Goal: Task Accomplishment & Management: Use online tool/utility

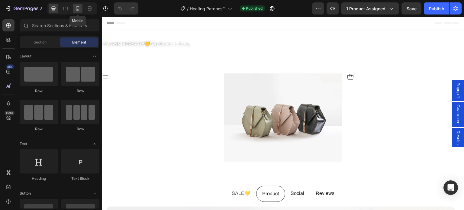
click at [78, 8] on icon at bounding box center [78, 8] width 6 height 6
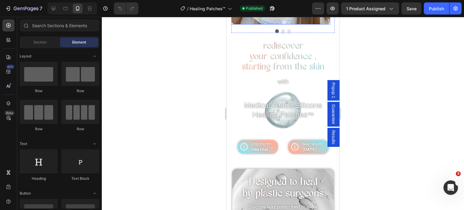
scroll to position [191, 0]
click at [291, 50] on span "rediscover" at bounding box center [283, 46] width 40 height 9
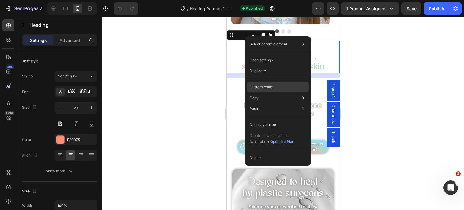
click at [260, 88] on p "Custom code" at bounding box center [261, 86] width 23 height 5
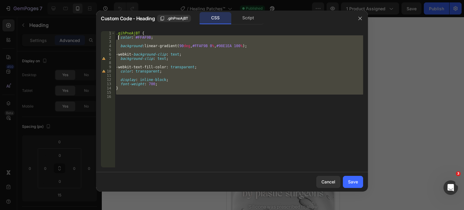
drag, startPoint x: 173, startPoint y: 99, endPoint x: 118, endPoint y: 38, distance: 81.5
click at [118, 38] on div ".gihPneAjBT { color : #FFAF9B ; background : linear-gradient( 90 deg , #FFAF9B …" at bounding box center [239, 103] width 248 height 145
type textarea "color: #FFAF9B;"
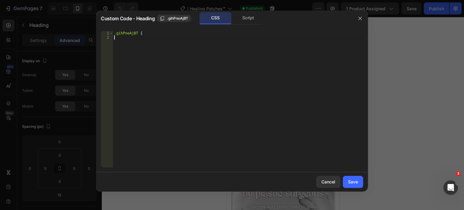
type textarea ".gihPneAjBT {"
click at [350, 183] on div "Save" at bounding box center [353, 182] width 10 height 6
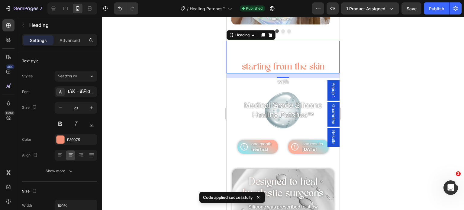
click at [285, 61] on span "your confidence ," at bounding box center [283, 56] width 66 height 9
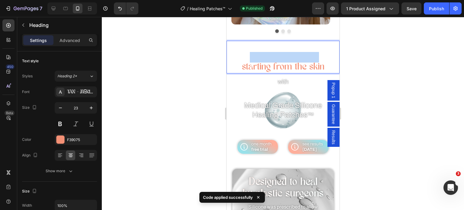
click at [285, 61] on span "your confidence ," at bounding box center [283, 56] width 66 height 9
click at [324, 65] on p "rediscover your confidence , starting from the skin" at bounding box center [283, 56] width 112 height 31
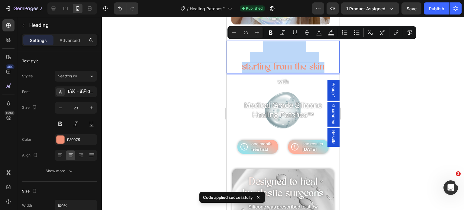
drag, startPoint x: 324, startPoint y: 65, endPoint x: 236, endPoint y: 43, distance: 90.2
click at [236, 43] on p "rediscover your confidence , starting from the skin" at bounding box center [283, 56] width 112 height 31
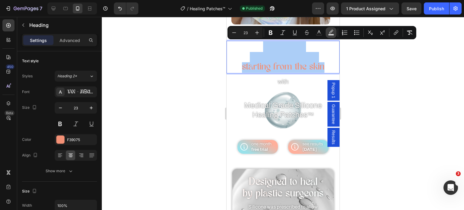
click at [330, 30] on icon "Editor contextual toolbar" at bounding box center [331, 33] width 6 height 6
type input "000000"
type input "77"
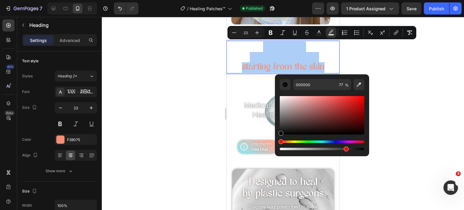
click at [376, 72] on div at bounding box center [283, 113] width 362 height 193
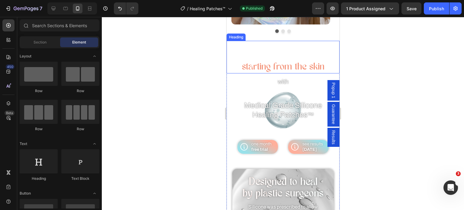
click at [264, 69] on p "⁠⁠⁠⁠⁠⁠⁠ rediscover your confidence , starting from the skin" at bounding box center [283, 56] width 112 height 31
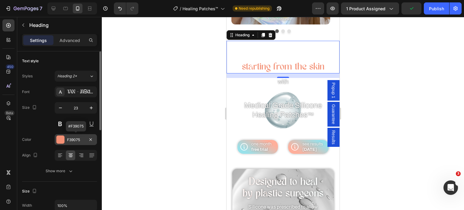
click at [73, 140] on div "F39075" at bounding box center [76, 139] width 18 height 5
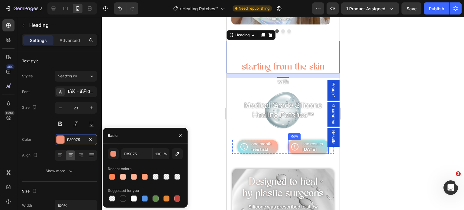
click at [296, 140] on div "Icon" at bounding box center [295, 147] width 14 height 14
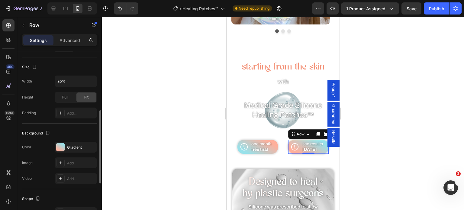
scroll to position [142, 0]
click at [71, 143] on div "Gradient" at bounding box center [76, 148] width 42 height 11
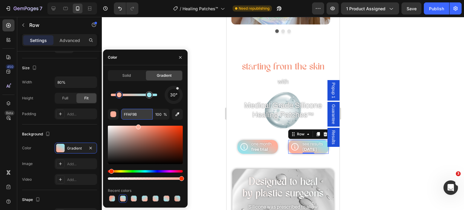
click at [129, 114] on input "FFAF9B" at bounding box center [136, 114] width 31 height 11
click at [287, 67] on p "⁠⁠⁠⁠⁠⁠⁠ rediscover your confidence , starting from the skin" at bounding box center [283, 56] width 112 height 31
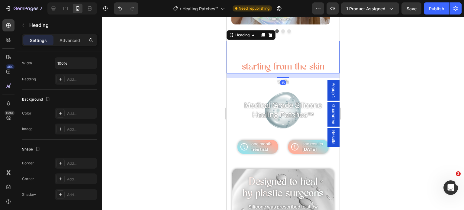
scroll to position [0, 0]
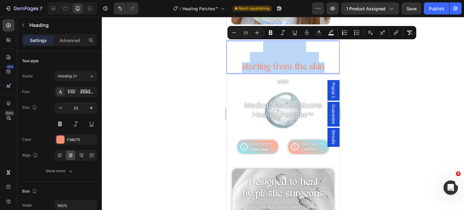
drag, startPoint x: 323, startPoint y: 66, endPoint x: 240, endPoint y: 45, distance: 85.1
click at [240, 45] on p "rediscover your confidence , starting from the skin" at bounding box center [283, 56] width 112 height 31
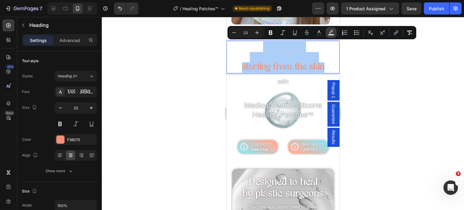
click at [331, 31] on icon "Editor contextual toolbar" at bounding box center [331, 32] width 4 height 4
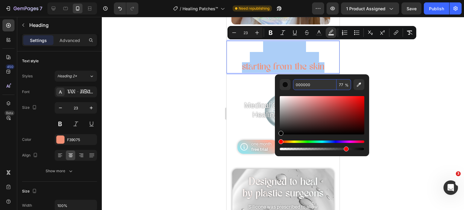
click at [302, 85] on input "000000" at bounding box center [314, 84] width 43 height 11
paste input "FFAF9B"
type input "FFAF9B"
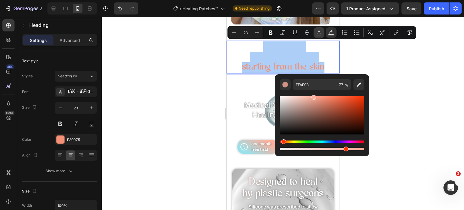
click at [318, 31] on icon "Editor contextual toolbar" at bounding box center [319, 33] width 6 height 6
type input "121212"
type input "0"
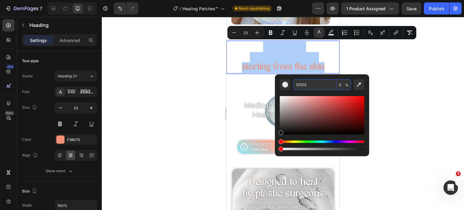
click at [302, 83] on input "121212" at bounding box center [314, 84] width 43 height 11
paste input "FFAF9B"
type input "FFAF9B"
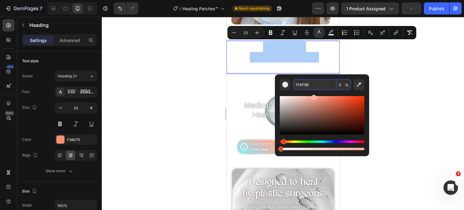
click at [340, 85] on input "0" at bounding box center [344, 84] width 14 height 11
type input "100"
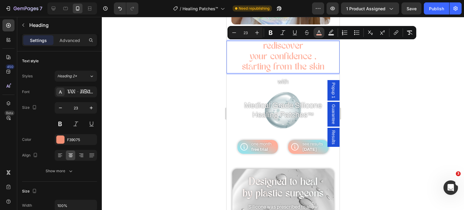
click at [185, 96] on div at bounding box center [283, 113] width 362 height 193
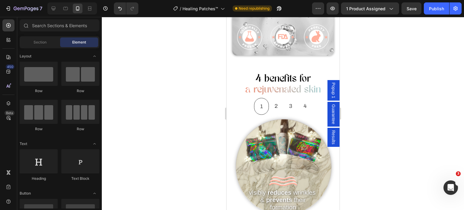
scroll to position [422, 0]
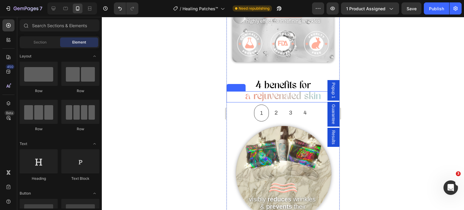
click at [270, 94] on h2 "a rejuvenated skin" at bounding box center [282, 96] width 113 height 11
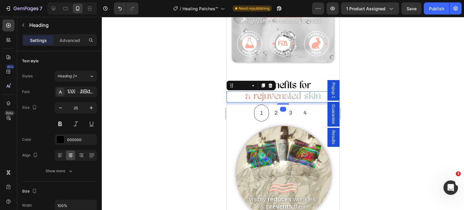
click at [270, 94] on h2 "a rejuvenated skin" at bounding box center [282, 96] width 113 height 11
click at [270, 94] on p "a rejuvenated skin" at bounding box center [283, 97] width 112 height 10
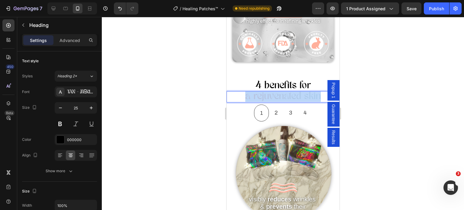
click at [270, 94] on p "a rejuvenated skin" at bounding box center [283, 97] width 112 height 10
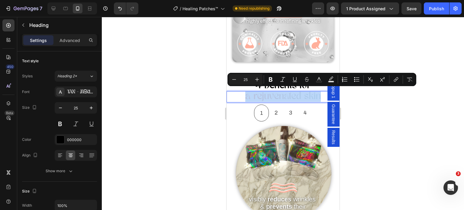
click at [270, 94] on p "a rejuvenated skin" at bounding box center [283, 97] width 112 height 10
click at [157, 83] on div at bounding box center [283, 113] width 362 height 193
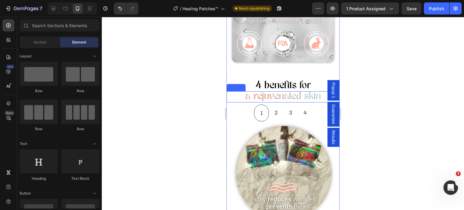
click at [244, 92] on p "a rejuvenated skin" at bounding box center [283, 97] width 112 height 10
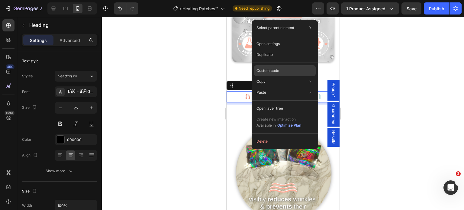
click at [272, 74] on div "Custom code" at bounding box center [285, 70] width 62 height 11
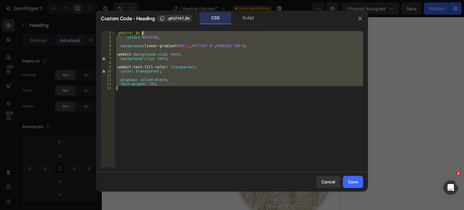
drag, startPoint x: 161, startPoint y: 95, endPoint x: 146, endPoint y: 34, distance: 62.5
click at [146, 34] on div ".g6Q1YA7_Bb { color : #FFAF9B ; background : linear-gradient( 90 deg , #ff7e5f …" at bounding box center [239, 103] width 248 height 145
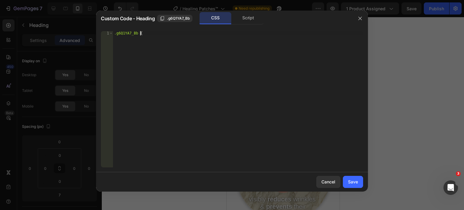
type textarea ".g6Q1YA7_Bb"
click at [348, 180] on div "Save" at bounding box center [353, 182] width 10 height 6
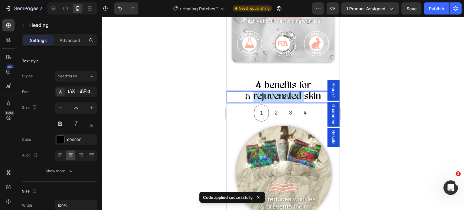
click at [266, 94] on p "a rejuvenated skin" at bounding box center [283, 97] width 112 height 10
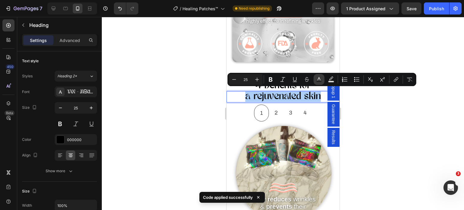
click at [320, 79] on icon "Editor contextual toolbar" at bounding box center [319, 79] width 6 height 6
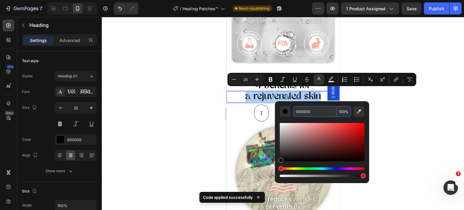
click at [304, 113] on input "000000" at bounding box center [314, 111] width 43 height 11
paste input "FFAF9B"
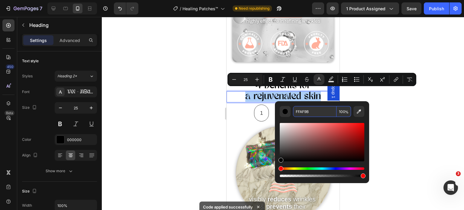
type input "FFAF9B"
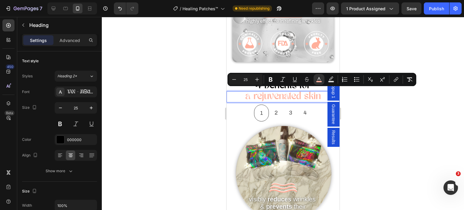
click at [193, 113] on div at bounding box center [283, 113] width 362 height 193
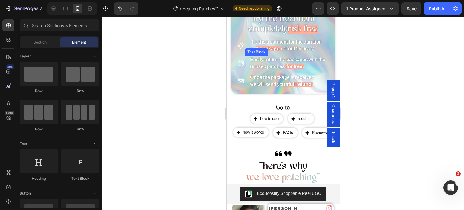
scroll to position [847, 0]
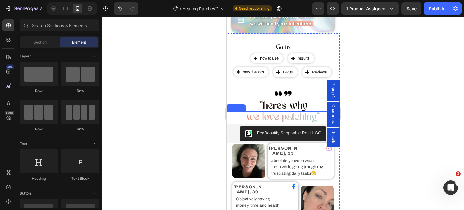
click at [285, 114] on span "we love patching"" at bounding box center [282, 117] width 73 height 10
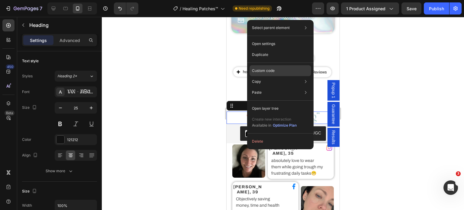
click at [267, 70] on p "Custom code" at bounding box center [263, 70] width 23 height 5
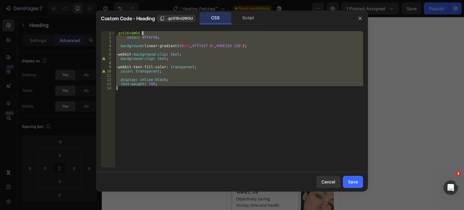
drag, startPoint x: 136, startPoint y: 87, endPoint x: 146, endPoint y: 32, distance: 56.3
click at [146, 32] on div ".gzG16xQWOU { color : #FFAF9B ; background : linear-gradient( 90 deg , #ff7e5f …" at bounding box center [239, 103] width 248 height 145
type textarea ".gzG16xQWOU {"
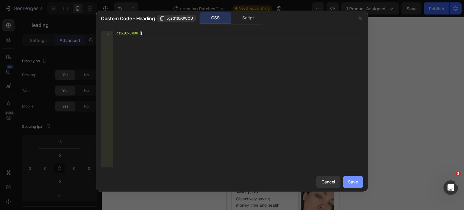
click at [351, 183] on div "Save" at bounding box center [353, 182] width 10 height 6
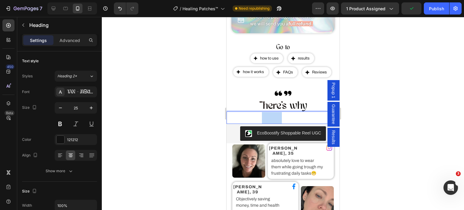
click at [270, 114] on span "we love patching"" at bounding box center [282, 117] width 73 height 10
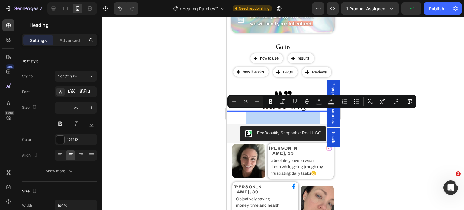
click at [270, 114] on span "we love patching"" at bounding box center [282, 117] width 73 height 10
click at [322, 103] on icon "Editor contextual toolbar" at bounding box center [319, 101] width 6 height 6
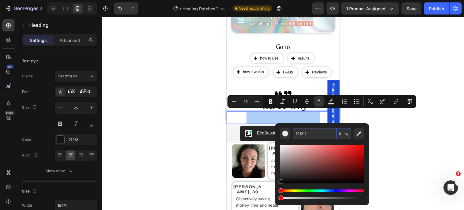
click at [303, 134] on input "121212" at bounding box center [314, 133] width 43 height 11
paste input "FFAF9B"
type input "FFAF9B"
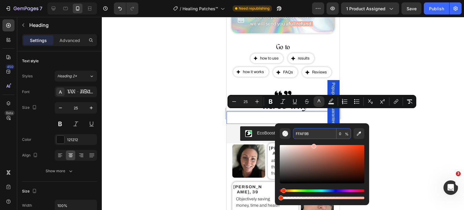
click at [341, 133] on input "0" at bounding box center [344, 133] width 14 height 11
type input "100"
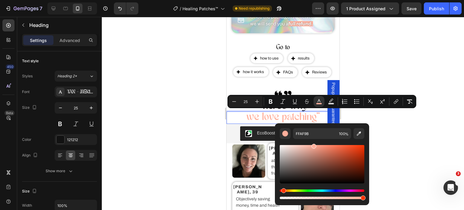
click at [175, 147] on div at bounding box center [283, 113] width 362 height 193
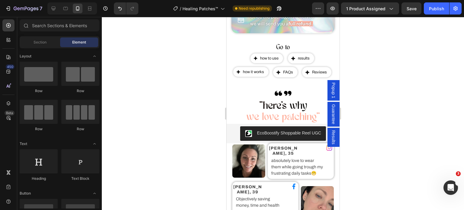
click at [175, 147] on div at bounding box center [283, 113] width 362 height 193
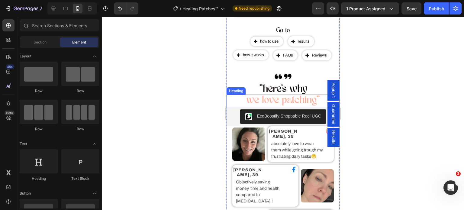
click at [317, 98] on p "⁠⁠⁠⁠⁠⁠⁠ we love patching"" at bounding box center [283, 100] width 112 height 11
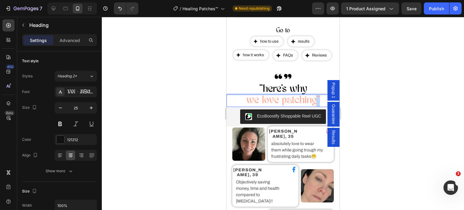
click at [314, 98] on p "we love patching"" at bounding box center [283, 100] width 112 height 11
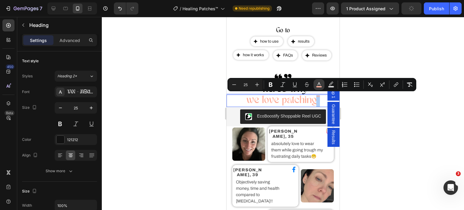
click at [318, 82] on icon "Editor contextual toolbar" at bounding box center [319, 85] width 6 height 6
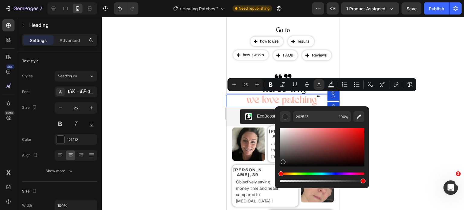
drag, startPoint x: 281, startPoint y: 161, endPoint x: 277, endPoint y: 168, distance: 8.1
click at [277, 168] on div "262525 100 %" at bounding box center [322, 144] width 94 height 77
type input "000000"
click at [167, 159] on div at bounding box center [283, 113] width 362 height 193
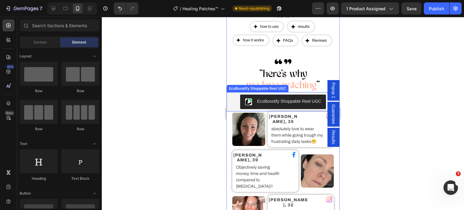
scroll to position [853, 0]
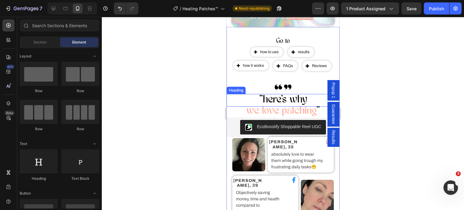
click at [260, 99] on h2 ""here's why" at bounding box center [282, 100] width 113 height 13
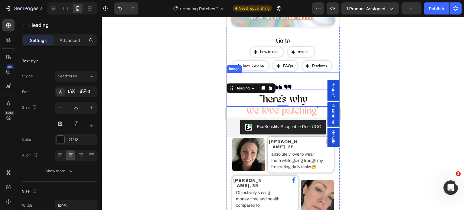
click at [288, 83] on img at bounding box center [282, 80] width 17 height 17
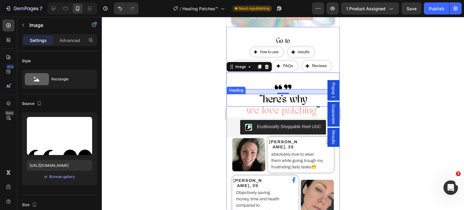
click at [206, 102] on div at bounding box center [283, 113] width 362 height 193
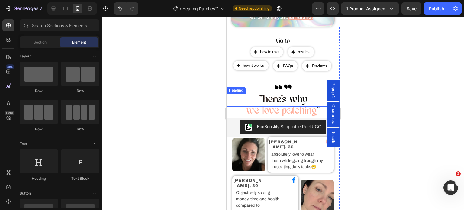
click at [206, 102] on div at bounding box center [283, 113] width 362 height 193
click at [317, 108] on p "⁠⁠⁠⁠⁠⁠⁠ we love patching "" at bounding box center [283, 111] width 112 height 11
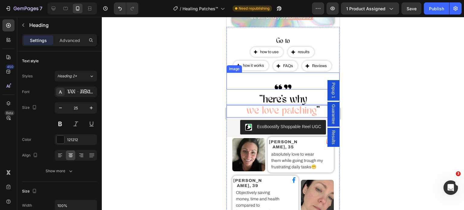
click at [294, 83] on div at bounding box center [282, 80] width 113 height 17
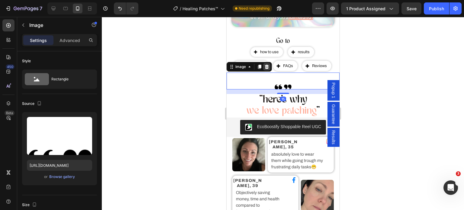
click at [267, 66] on icon at bounding box center [267, 67] width 4 height 4
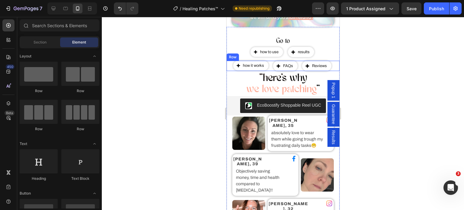
click at [334, 69] on div "how it works Button FAQs Button Reviews Button Row" at bounding box center [282, 66] width 113 height 10
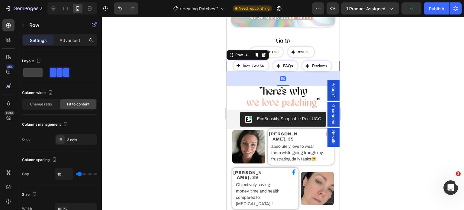
click at [277, 85] on div at bounding box center [283, 85] width 12 height 1
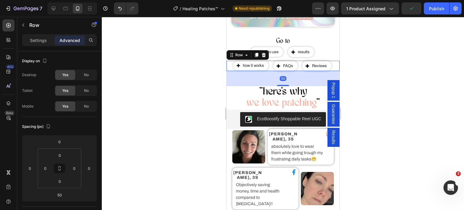
click at [197, 93] on div at bounding box center [283, 113] width 362 height 193
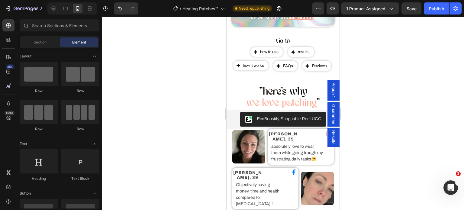
click at [197, 93] on div at bounding box center [283, 113] width 362 height 193
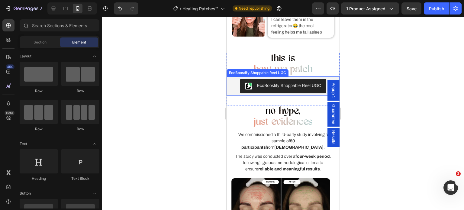
scroll to position [1032, 0]
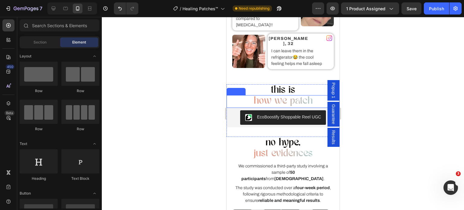
click at [276, 95] on h2 "how we patch" at bounding box center [282, 101] width 113 height 13
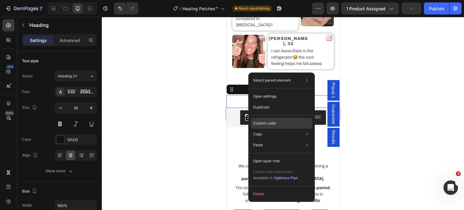
click at [277, 121] on div "Custom code" at bounding box center [282, 123] width 62 height 11
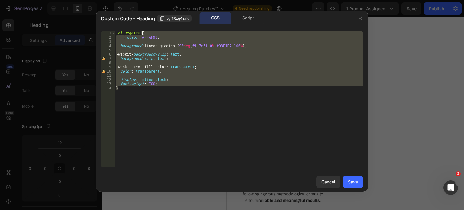
drag, startPoint x: 168, startPoint y: 95, endPoint x: 151, endPoint y: 31, distance: 65.7
click at [151, 31] on div ".gf1Rzq4sxK { color : #FFAF9B ; background : linear-gradient( 90 deg , #ff7e5f …" at bounding box center [239, 103] width 248 height 145
type textarea ".gf1Rzq4sxK {"
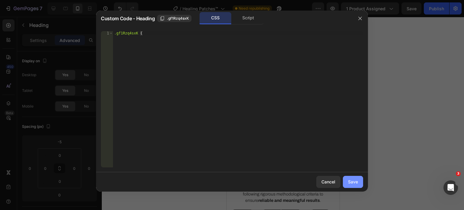
click at [351, 182] on div "Save" at bounding box center [353, 182] width 10 height 6
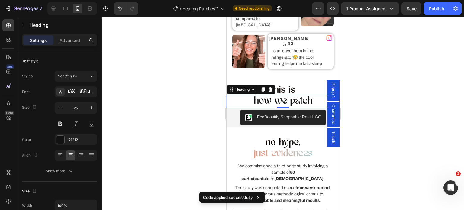
click at [285, 95] on h2 "how we patch" at bounding box center [282, 101] width 113 height 13
click at [285, 96] on p "how we patch" at bounding box center [283, 101] width 112 height 11
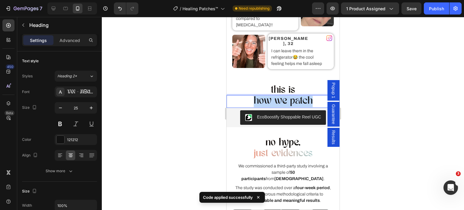
click at [285, 96] on p "how we patch" at bounding box center [283, 101] width 112 height 11
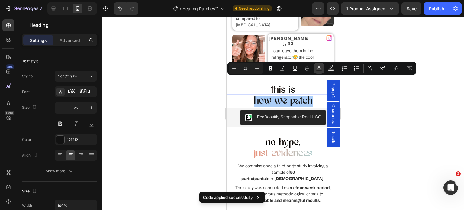
click at [321, 67] on icon "Editor contextual toolbar" at bounding box center [319, 68] width 6 height 6
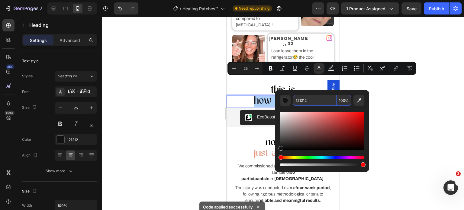
click at [302, 101] on input "121212" at bounding box center [314, 100] width 43 height 11
paste input "FFAF9B"
type input "FFAF9B"
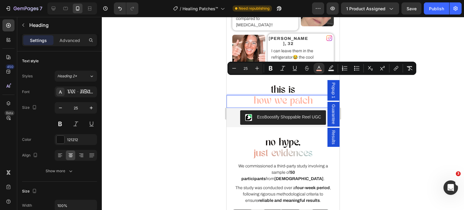
click at [197, 107] on div at bounding box center [283, 113] width 362 height 193
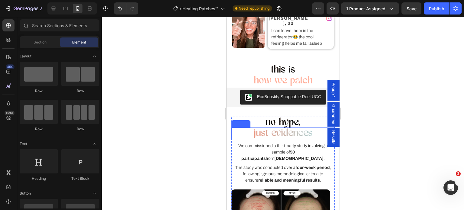
scroll to position [1052, 0]
click at [283, 127] on h2 "just evidences" at bounding box center [282, 133] width 103 height 13
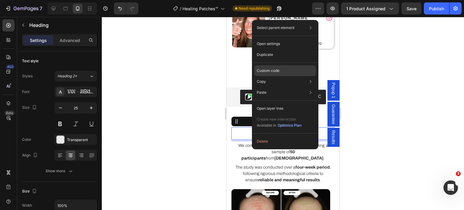
click at [278, 70] on p "Custom code" at bounding box center [268, 70] width 23 height 5
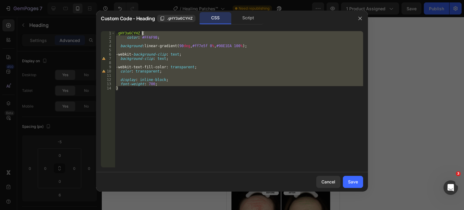
drag, startPoint x: 167, startPoint y: 89, endPoint x: 156, endPoint y: 33, distance: 57.1
click at [156, 33] on div ".gHY3a6CYHZ { color : #FFAF9B ; background : linear-gradient( 90 deg , #ff7e5f …" at bounding box center [239, 103] width 248 height 145
type textarea ".gHY3a6CYHZ {"
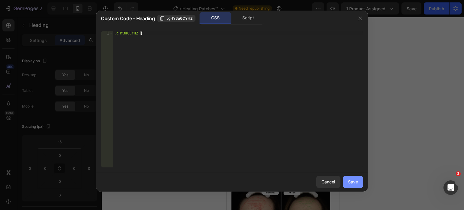
click at [350, 181] on div "Save" at bounding box center [353, 182] width 10 height 6
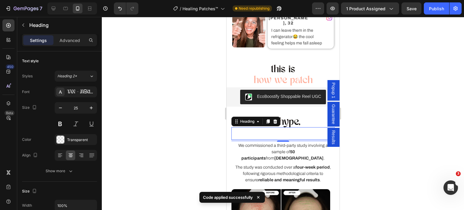
click at [275, 127] on h2 "just evidences" at bounding box center [282, 133] width 103 height 13
click at [275, 128] on p "just evidences" at bounding box center [283, 133] width 102 height 11
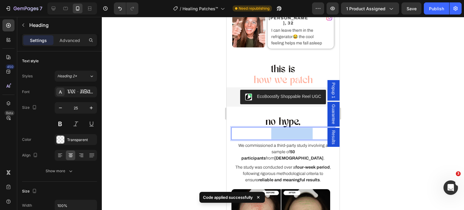
click at [275, 128] on p "just evidences" at bounding box center [283, 133] width 102 height 11
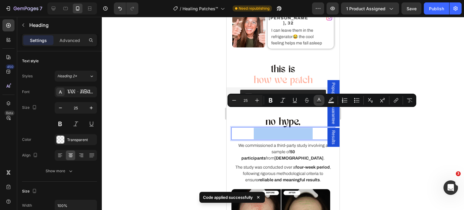
click at [321, 98] on icon "Editor contextual toolbar" at bounding box center [319, 100] width 6 height 6
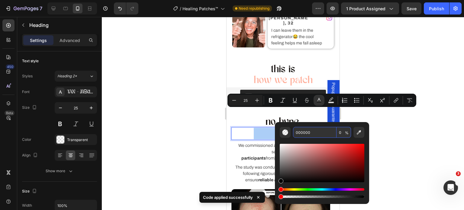
click at [305, 132] on input "000000" at bounding box center [314, 132] width 43 height 11
paste input "FFAF9B"
type input "FFAF9B"
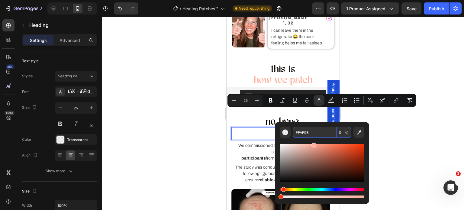
click at [343, 131] on input "0" at bounding box center [344, 132] width 14 height 11
type input "100"
click at [184, 128] on div at bounding box center [283, 113] width 362 height 193
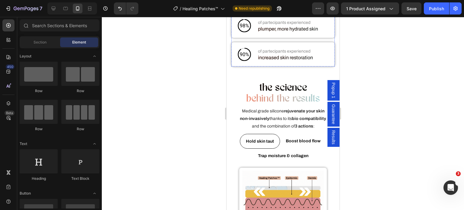
scroll to position [1325, 0]
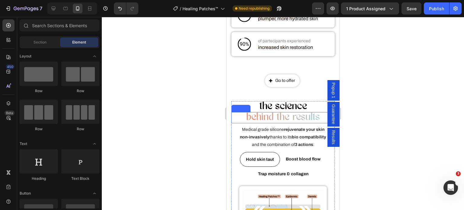
click at [275, 112] on span "behind the results" at bounding box center [283, 117] width 74 height 10
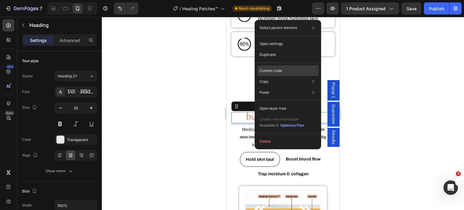
click at [273, 69] on p "Custom code" at bounding box center [270, 70] width 23 height 5
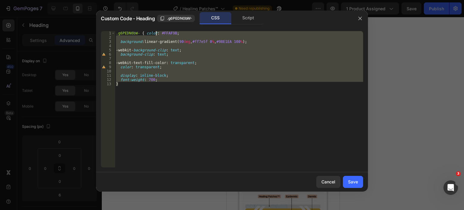
drag, startPoint x: 168, startPoint y: 90, endPoint x: 156, endPoint y: 31, distance: 59.4
click at [156, 31] on div ".g6PEDN0bW- { color : #FFAF9B ; background : linear-gradient( 90 deg , #ff7e5f …" at bounding box center [239, 103] width 248 height 145
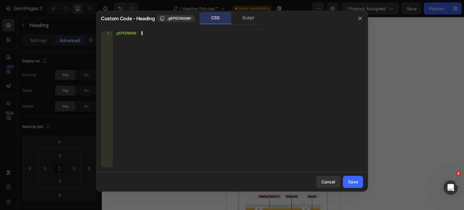
type textarea ".g6PEDN0bW- {"
click at [354, 182] on div "Save" at bounding box center [353, 182] width 10 height 6
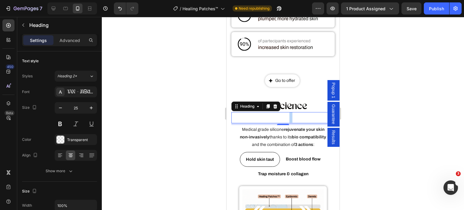
click at [286, 113] on span "behind the results" at bounding box center [283, 117] width 74 height 10
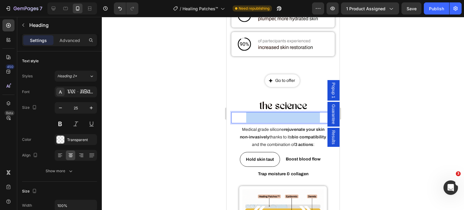
click at [286, 113] on span "behind the results" at bounding box center [283, 117] width 74 height 10
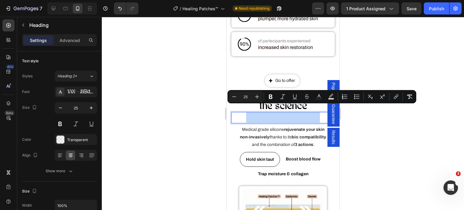
click at [286, 113] on span "behind the results" at bounding box center [283, 117] width 74 height 10
click at [317, 95] on icon "Editor contextual toolbar" at bounding box center [319, 97] width 6 height 6
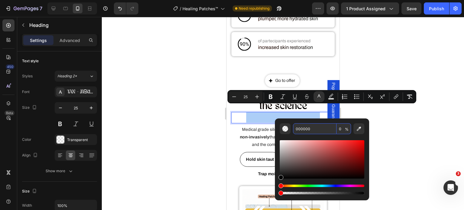
click at [339, 130] on input "0" at bounding box center [344, 128] width 14 height 11
type input "100"
click at [307, 128] on input "000000" at bounding box center [314, 128] width 43 height 11
paste input "FFAF9B"
type input "FFAF9B"
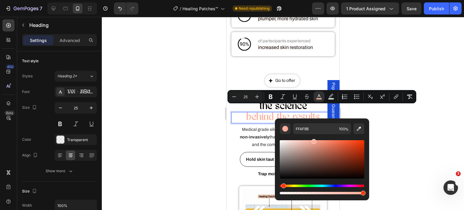
click at [183, 124] on div at bounding box center [283, 113] width 362 height 193
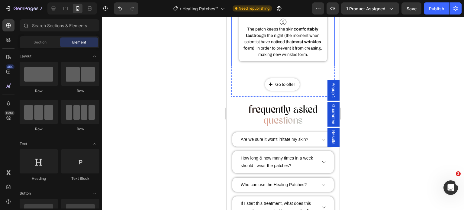
scroll to position [1556, 0]
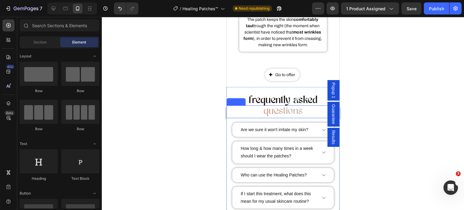
click at [286, 114] on span "questions" at bounding box center [282, 111] width 39 height 10
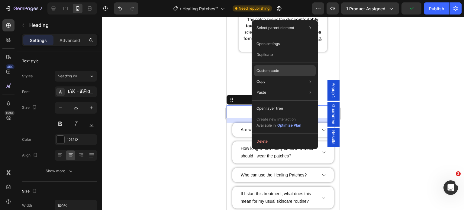
click at [280, 69] on div "Custom code" at bounding box center [285, 70] width 62 height 11
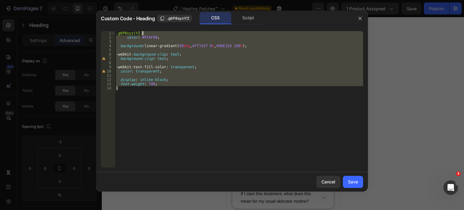
drag, startPoint x: 165, startPoint y: 93, endPoint x: 148, endPoint y: 33, distance: 62.4
click at [148, 33] on div ".g6P8syziYZ { color : #FFAF9B ; background : linear-gradient( 90 deg , #ff7e5f …" at bounding box center [239, 103] width 248 height 145
type textarea ".g6P8syziYZ {"
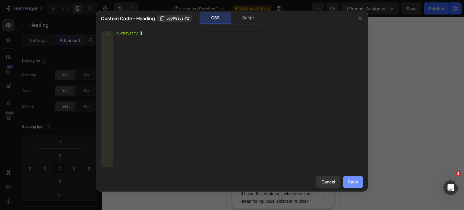
click at [357, 179] on div "Save" at bounding box center [353, 182] width 10 height 6
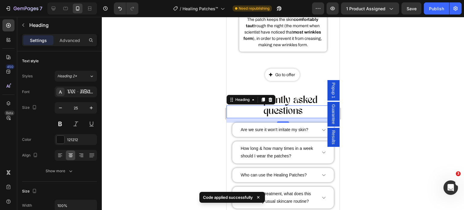
click at [276, 113] on span "questions" at bounding box center [282, 111] width 39 height 10
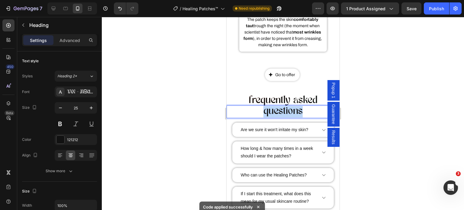
click at [276, 113] on span "questions" at bounding box center [282, 111] width 39 height 10
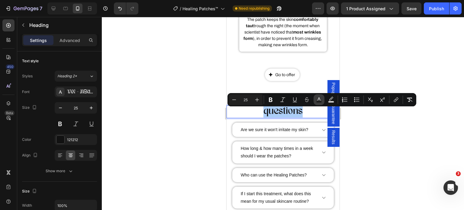
click at [321, 102] on rect "Editor contextual toolbar" at bounding box center [319, 102] width 6 height 2
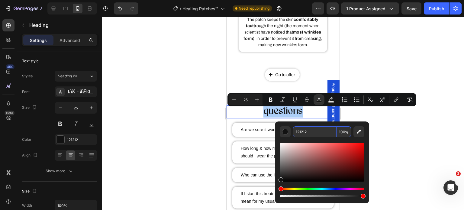
click at [301, 131] on input "121212" at bounding box center [314, 131] width 43 height 11
paste input "FFAF9B"
type input "FFAF9B"
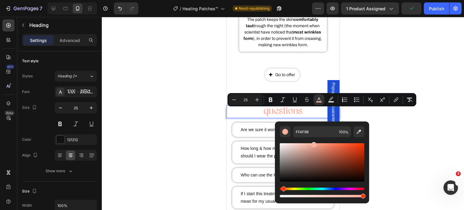
click at [157, 111] on div at bounding box center [283, 113] width 362 height 193
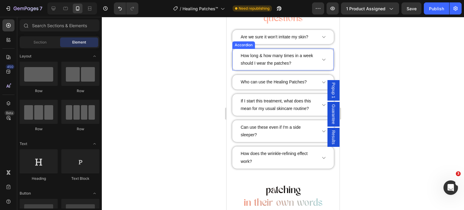
scroll to position [1699, 0]
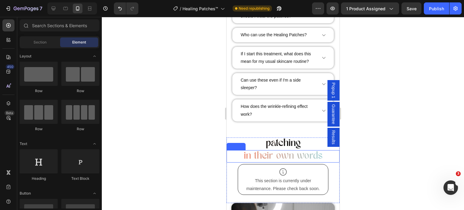
click at [294, 152] on div "Go to offer Button" at bounding box center [282, 144] width 113 height 46
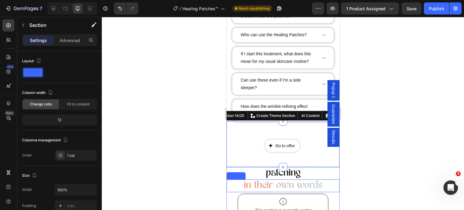
click at [284, 180] on span "in their own words" at bounding box center [282, 185] width 79 height 10
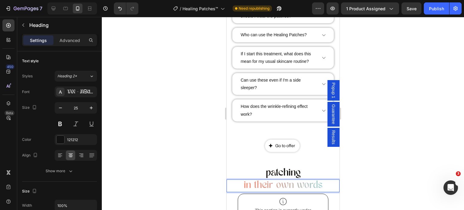
click at [282, 182] on span "in their own words" at bounding box center [282, 185] width 79 height 10
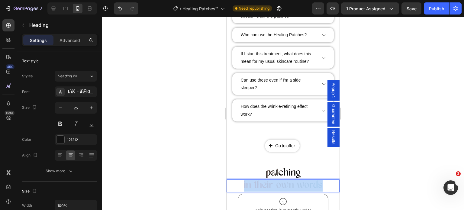
click at [282, 182] on span "in their own words" at bounding box center [282, 185] width 79 height 10
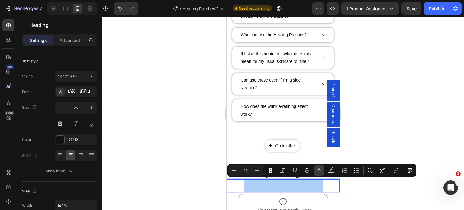
click at [318, 172] on rect "Editor contextual toolbar" at bounding box center [319, 173] width 6 height 2
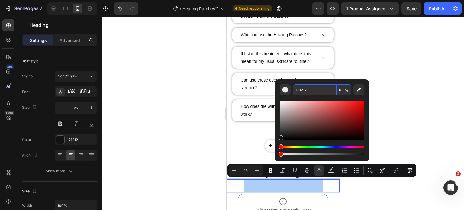
click at [304, 92] on input "121212" at bounding box center [314, 89] width 43 height 11
paste input "FFAF9B"
type input "FFAF9B"
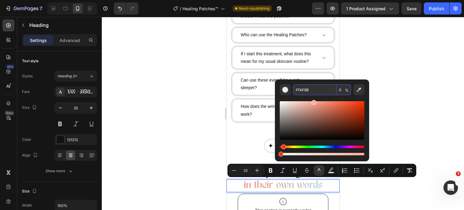
click at [341, 91] on input "0" at bounding box center [344, 89] width 14 height 11
type input "1"
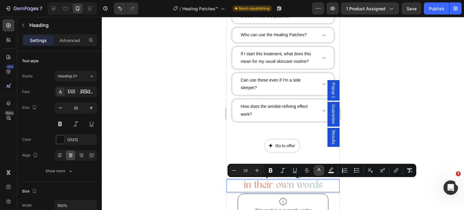
click at [322, 169] on icon "Editor contextual toolbar" at bounding box center [319, 170] width 6 height 6
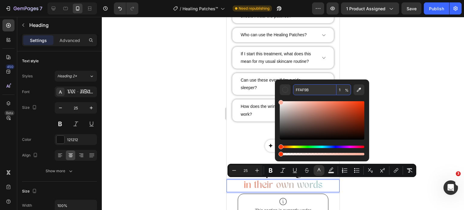
click at [342, 90] on input "1" at bounding box center [344, 89] width 14 height 11
type input "100"
click at [158, 124] on div at bounding box center [283, 113] width 362 height 193
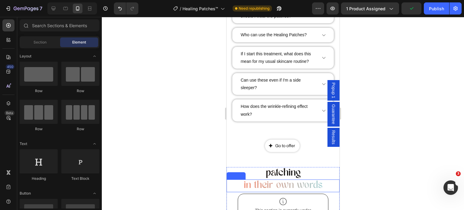
click at [278, 183] on span "in their own words" at bounding box center [282, 185] width 79 height 10
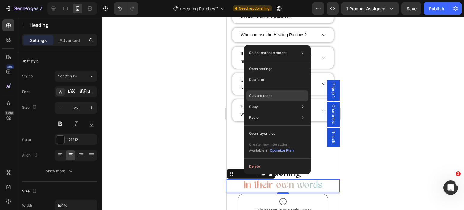
click at [268, 93] on p "Custom code" at bounding box center [260, 95] width 23 height 5
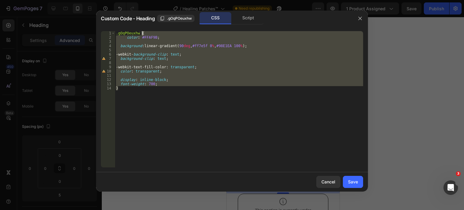
drag, startPoint x: 187, startPoint y: 105, endPoint x: 144, endPoint y: 33, distance: 83.7
click at [144, 33] on div ".gOqPOeuxhw { color : #FFAF9B ; background : linear-gradient( 90 deg , #ff7e5f …" at bounding box center [239, 103] width 248 height 145
type textarea ".gOqPOeuxhw {"
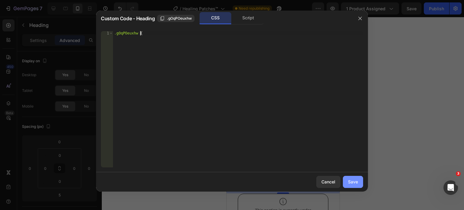
click at [357, 179] on div "Save" at bounding box center [353, 182] width 10 height 6
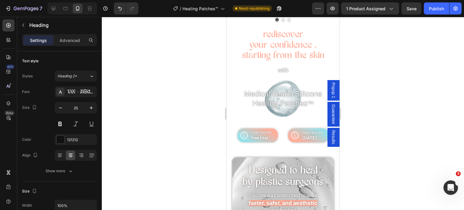
scroll to position [221, 0]
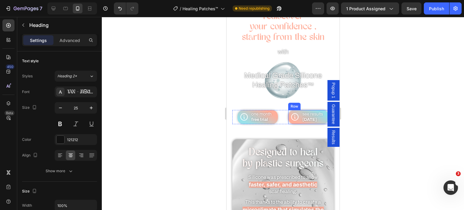
click at [301, 110] on div "see results in 1 week Text Block" at bounding box center [314, 117] width 27 height 14
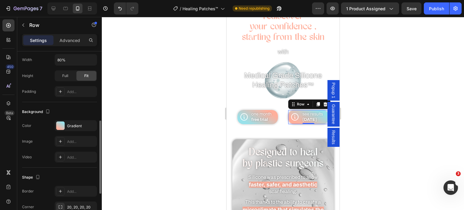
scroll to position [165, 0]
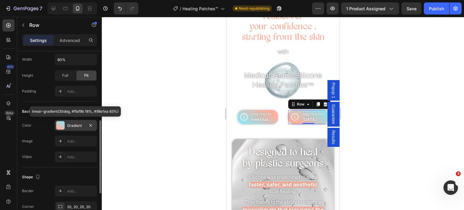
click at [77, 128] on div "Gradient" at bounding box center [76, 125] width 42 height 11
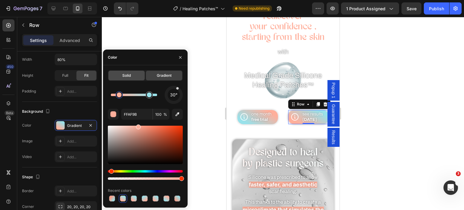
click at [132, 79] on div "Solid" at bounding box center [126, 76] width 36 height 10
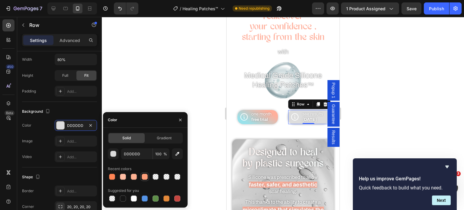
click at [143, 176] on div at bounding box center [145, 177] width 6 height 6
click at [111, 179] on div at bounding box center [112, 177] width 6 height 6
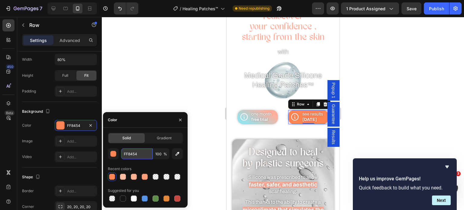
click at [137, 152] on input "FF8454" at bounding box center [136, 153] width 31 height 11
paste input "AF9B"
type input "FFAF9B"
click at [161, 84] on div at bounding box center [283, 113] width 362 height 193
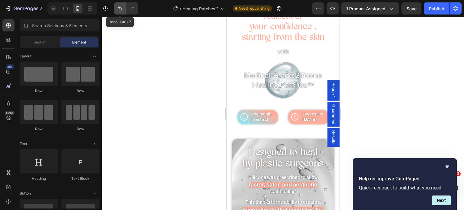
click at [121, 10] on icon "Undo/Redo" at bounding box center [120, 9] width 4 height 4
click at [120, 10] on icon "Undo/Redo" at bounding box center [120, 8] width 6 height 6
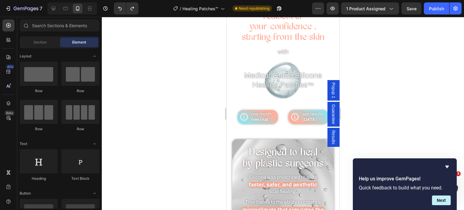
click at [166, 75] on div at bounding box center [283, 113] width 362 height 193
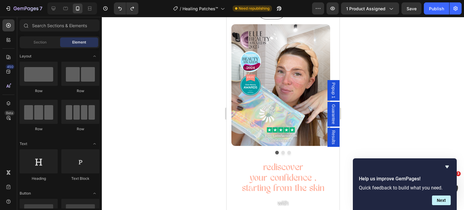
scroll to position [0, 0]
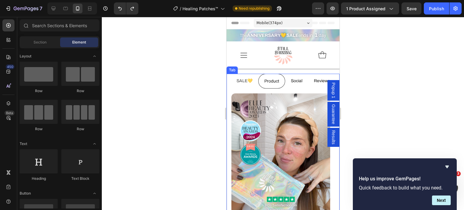
click at [177, 72] on div at bounding box center [283, 113] width 362 height 193
click at [203, 78] on div at bounding box center [283, 113] width 362 height 193
click at [399, 108] on div at bounding box center [283, 113] width 362 height 193
click at [376, 88] on div at bounding box center [283, 113] width 362 height 193
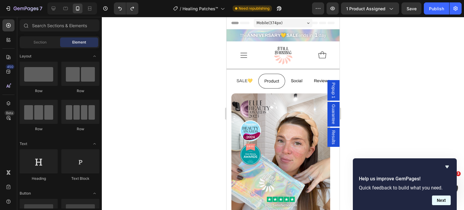
click at [439, 195] on button "Next" at bounding box center [441, 200] width 19 height 10
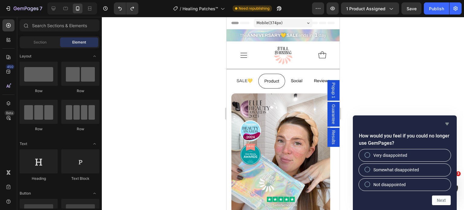
click at [449, 125] on icon "Hide survey" at bounding box center [446, 123] width 7 height 7
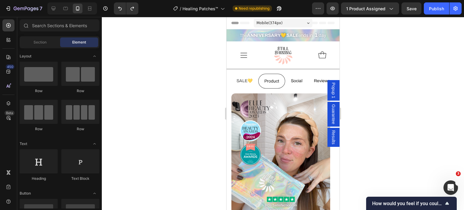
click at [432, 133] on div at bounding box center [283, 113] width 362 height 193
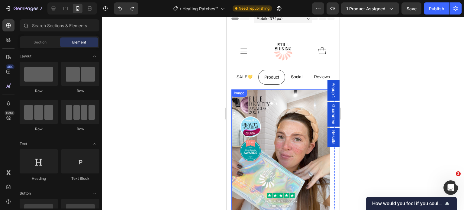
scroll to position [50, 0]
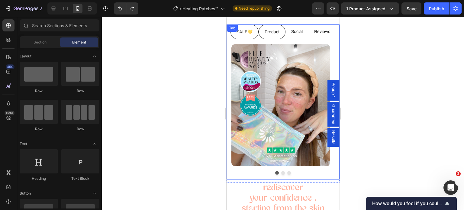
click at [243, 31] on span "SALE💛" at bounding box center [244, 32] width 16 height 5
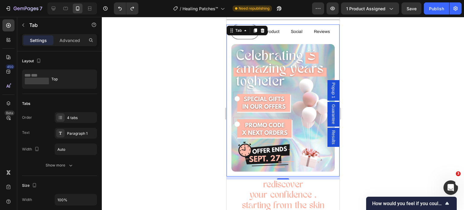
click at [191, 133] on div at bounding box center [283, 113] width 362 height 193
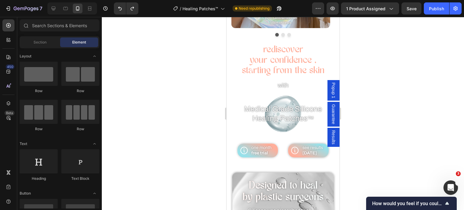
scroll to position [187, 0]
click at [283, 64] on span "your confidence ," at bounding box center [283, 60] width 66 height 9
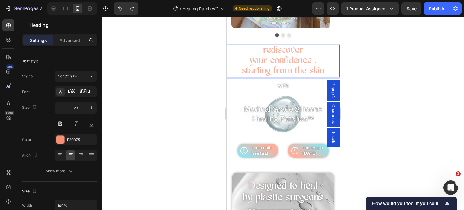
click at [316, 66] on p "rediscover your confidence , starting from the skin" at bounding box center [283, 60] width 112 height 31
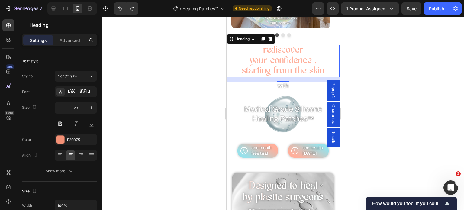
click at [199, 64] on div at bounding box center [283, 113] width 362 height 193
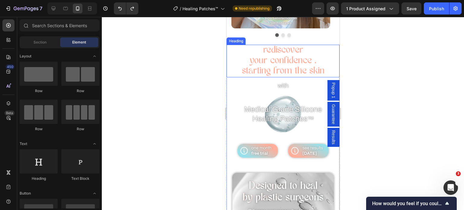
click at [250, 60] on span "your confidence ," at bounding box center [283, 60] width 66 height 9
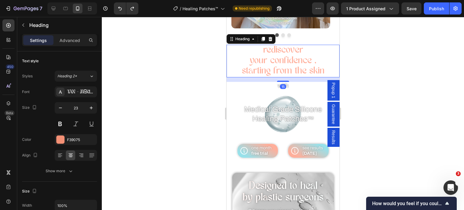
click at [203, 75] on div at bounding box center [283, 113] width 362 height 193
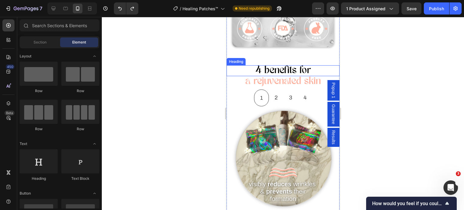
scroll to position [436, 0]
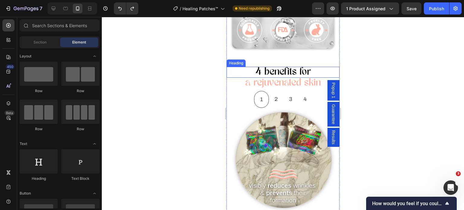
click at [234, 62] on div "Heading" at bounding box center [235, 63] width 19 height 7
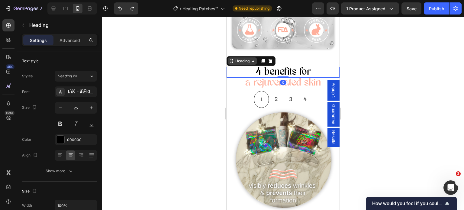
click at [235, 58] on div "Heading" at bounding box center [242, 60] width 17 height 5
click at [199, 101] on div at bounding box center [283, 113] width 362 height 193
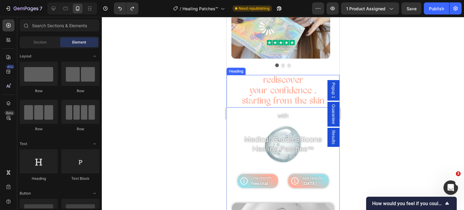
scroll to position [56, 0]
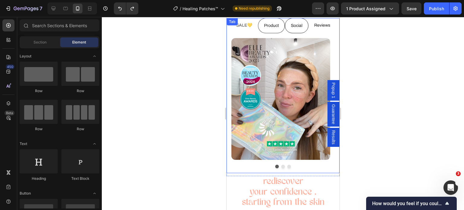
click at [298, 25] on p "Social" at bounding box center [296, 26] width 11 height 8
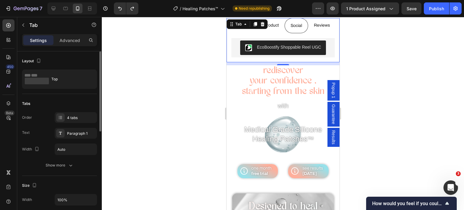
scroll to position [210, 0]
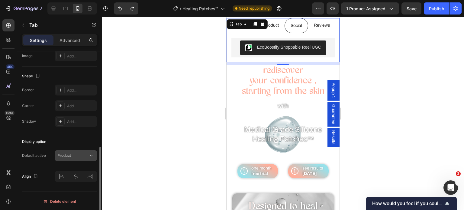
click at [79, 156] on div "Product" at bounding box center [72, 155] width 31 height 5
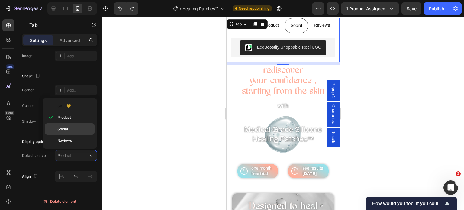
click at [72, 126] on p "Social" at bounding box center [74, 128] width 34 height 5
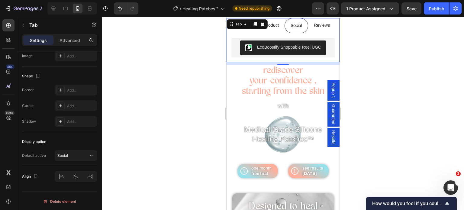
drag, startPoint x: 157, startPoint y: 94, endPoint x: 110, endPoint y: 64, distance: 55.9
click at [157, 94] on div at bounding box center [283, 113] width 362 height 193
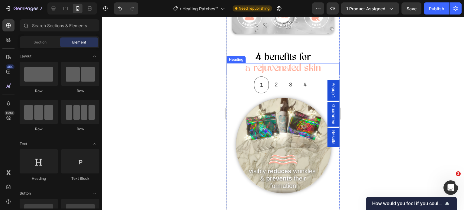
scroll to position [348, 0]
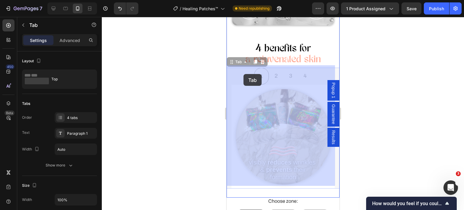
drag, startPoint x: 242, startPoint y: 69, endPoint x: 245, endPoint y: 78, distance: 9.1
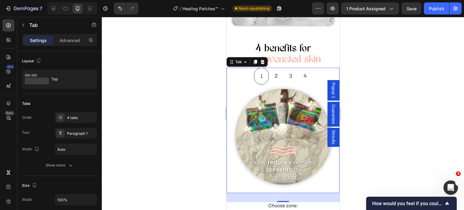
click at [202, 88] on div at bounding box center [283, 113] width 362 height 193
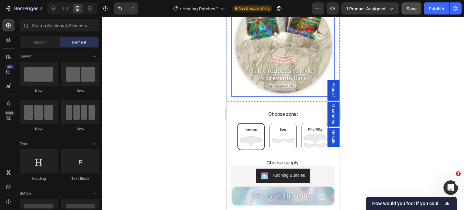
scroll to position [440, 0]
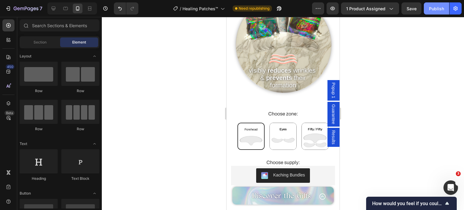
click at [430, 7] on div "Publish" at bounding box center [436, 8] width 15 height 6
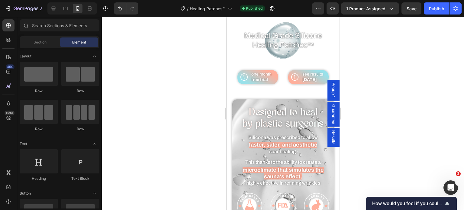
scroll to position [147, 0]
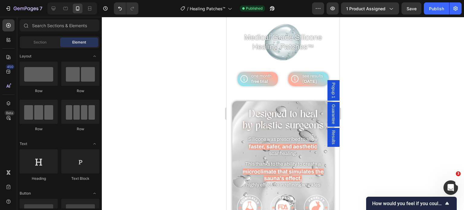
click at [212, 94] on div at bounding box center [283, 113] width 362 height 193
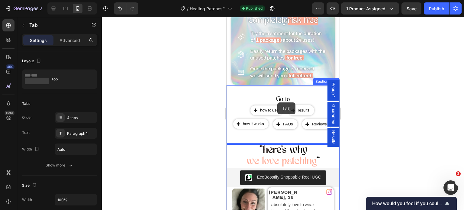
scroll to position [693, 0]
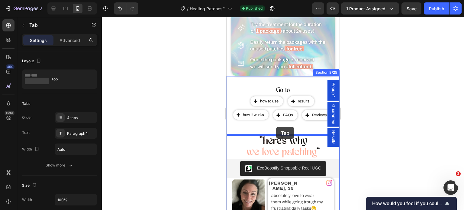
drag, startPoint x: 232, startPoint y: 37, endPoint x: 276, endPoint y: 127, distance: 99.7
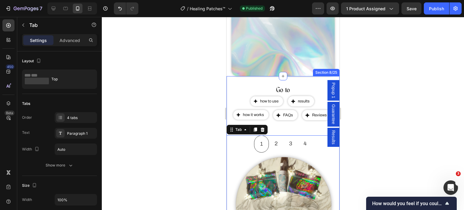
scroll to position [811, 0]
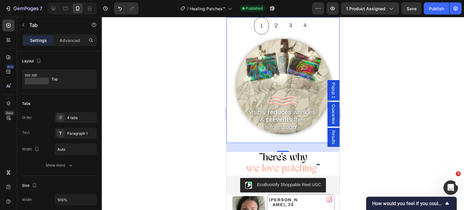
click at [203, 140] on div at bounding box center [283, 113] width 362 height 193
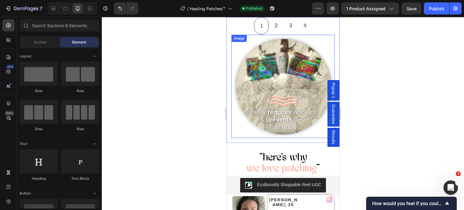
scroll to position [808, 0]
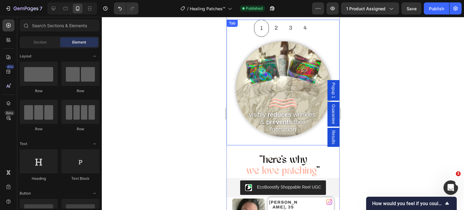
click at [258, 137] on div "Image Image Image Image" at bounding box center [282, 91] width 113 height 108
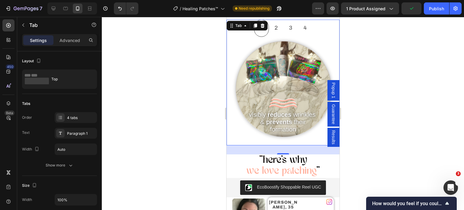
click at [151, 143] on div at bounding box center [283, 113] width 362 height 193
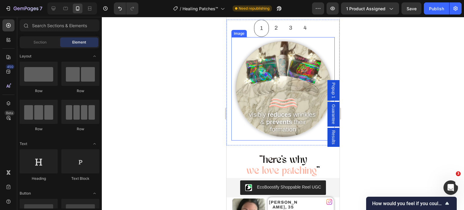
scroll to position [770, 0]
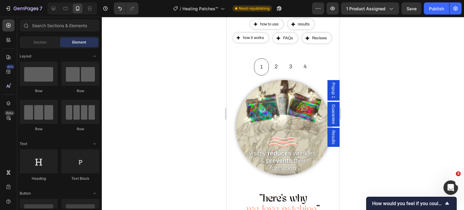
click at [191, 123] on div at bounding box center [283, 113] width 362 height 193
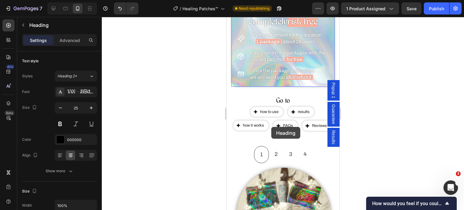
scroll to position [580, 0]
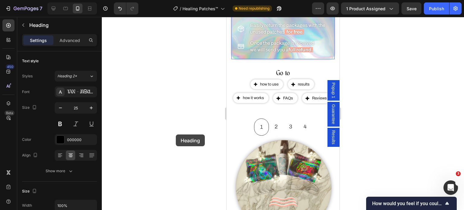
drag, startPoint x: 266, startPoint y: 62, endPoint x: 176, endPoint y: 135, distance: 116.5
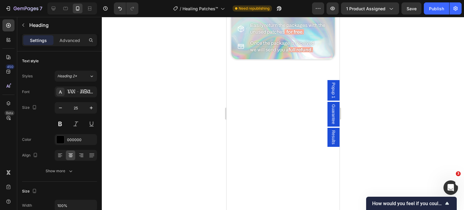
scroll to position [353, 0]
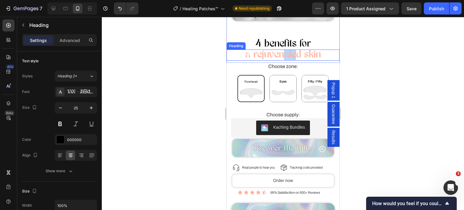
drag, startPoint x: 284, startPoint y: 53, endPoint x: 292, endPoint y: 52, distance: 8.1
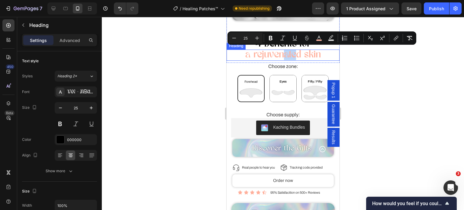
click at [292, 52] on span "a rejuvenated skin" at bounding box center [283, 55] width 76 height 10
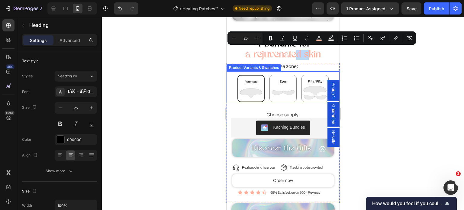
drag, startPoint x: 292, startPoint y: 52, endPoint x: 308, endPoint y: 70, distance: 24.4
click at [209, 66] on div at bounding box center [283, 113] width 362 height 193
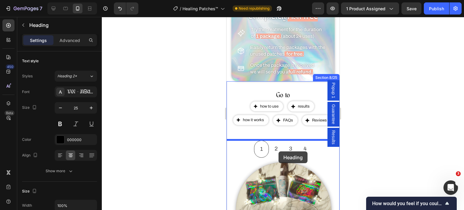
scroll to position [561, 0]
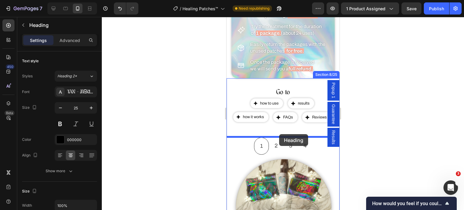
drag, startPoint x: 276, startPoint y: 49, endPoint x: 279, endPoint y: 135, distance: 85.8
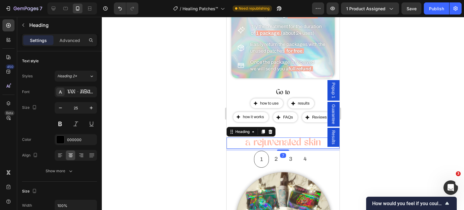
click at [220, 162] on div at bounding box center [283, 113] width 362 height 193
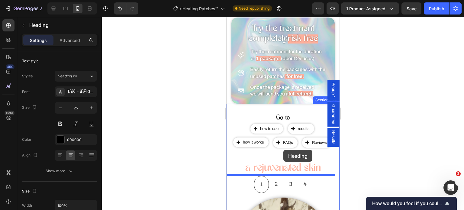
scroll to position [537, 0]
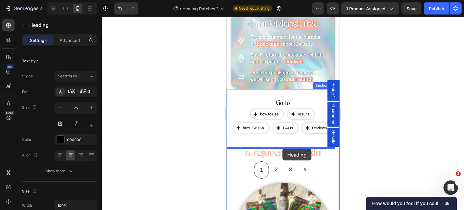
drag, startPoint x: 292, startPoint y: 37, endPoint x: 282, endPoint y: 149, distance: 111.9
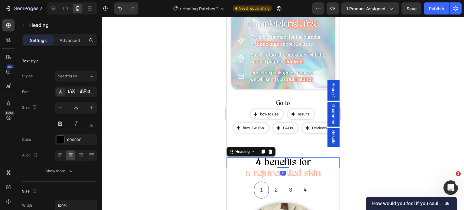
click at [190, 153] on div at bounding box center [283, 113] width 362 height 193
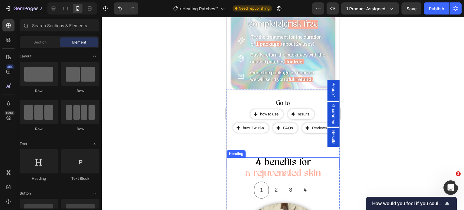
click at [271, 159] on span "4 benefits for" at bounding box center [283, 163] width 56 height 10
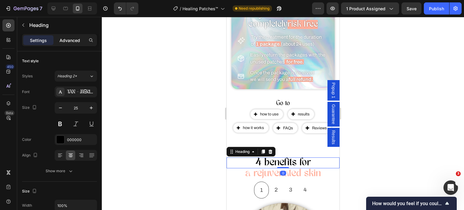
click at [77, 41] on p "Advanced" at bounding box center [70, 40] width 21 height 6
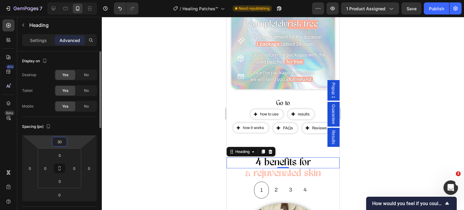
click at [60, 142] on input "30" at bounding box center [59, 141] width 12 height 9
type input "0"
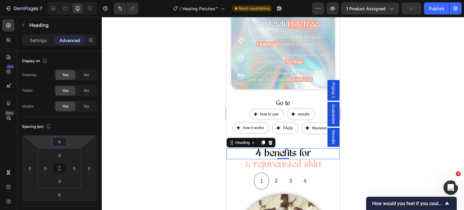
click at [122, 140] on div at bounding box center [283, 113] width 362 height 193
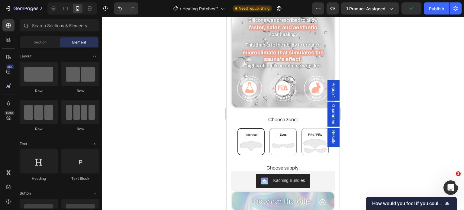
scroll to position [272, 0]
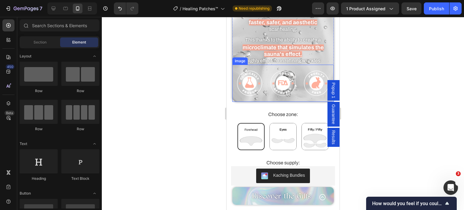
click at [294, 98] on img at bounding box center [283, 83] width 102 height 37
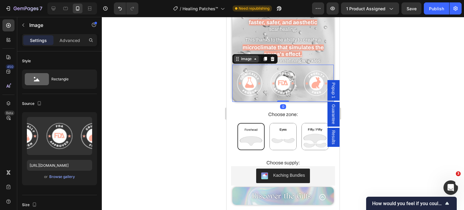
click at [242, 60] on div "Image" at bounding box center [246, 58] width 13 height 5
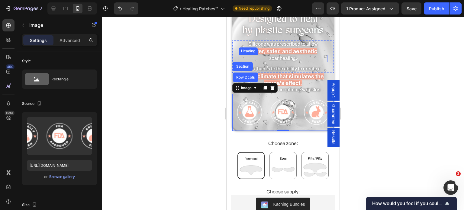
scroll to position [220, 0]
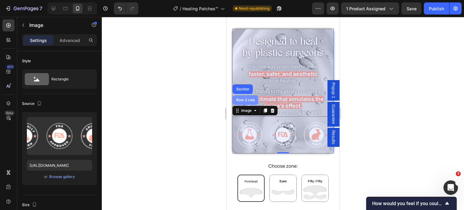
click at [239, 98] on div "Row 2 cols" at bounding box center [245, 100] width 21 height 4
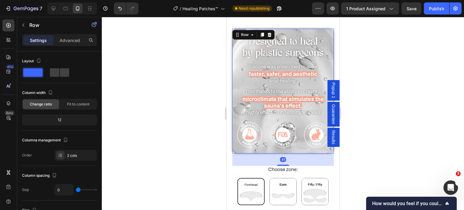
drag, startPoint x: 282, startPoint y: 159, endPoint x: 256, endPoint y: 177, distance: 32.2
click at [281, 165] on div at bounding box center [283, 165] width 12 height 1
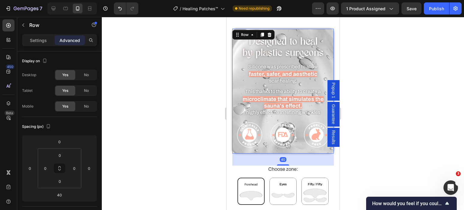
drag, startPoint x: 181, startPoint y: 175, endPoint x: 7, endPoint y: 165, distance: 174.3
click at [181, 175] on div at bounding box center [283, 113] width 362 height 193
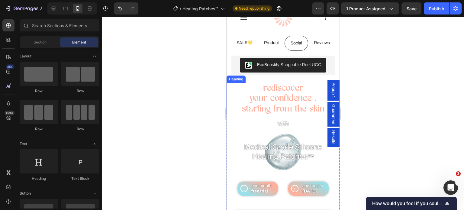
scroll to position [0, 0]
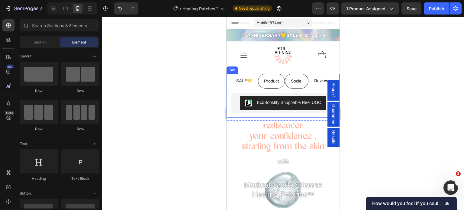
click at [270, 80] on p "Product" at bounding box center [271, 81] width 15 height 8
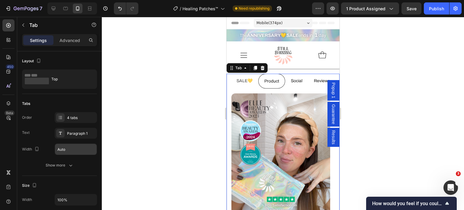
scroll to position [210, 0]
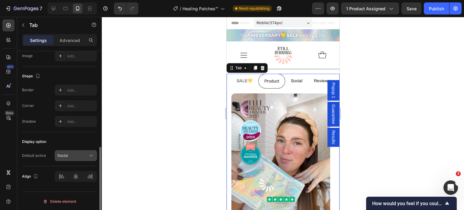
click at [64, 158] on button "Social" at bounding box center [76, 155] width 42 height 11
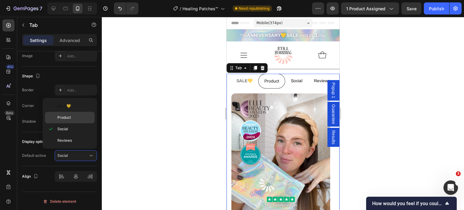
click at [75, 118] on p "Product" at bounding box center [74, 117] width 34 height 5
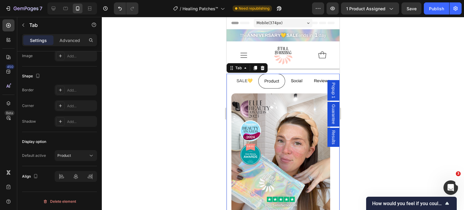
click at [156, 119] on div at bounding box center [283, 113] width 362 height 193
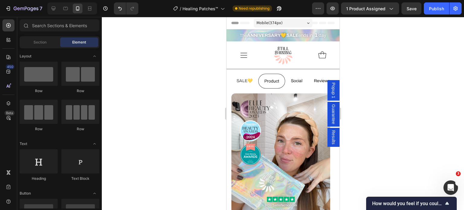
click at [156, 119] on div at bounding box center [283, 113] width 362 height 193
click at [441, 5] on button "Publish" at bounding box center [436, 8] width 25 height 12
click at [277, 56] on img at bounding box center [283, 55] width 23 height 23
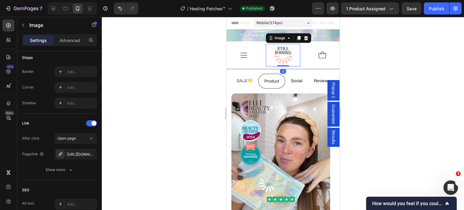
scroll to position [327, 0]
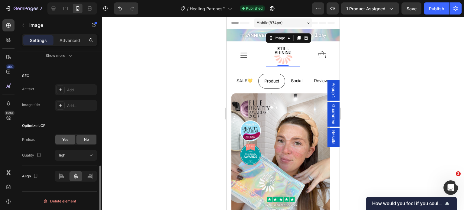
click at [62, 139] on span "Yes" at bounding box center [65, 139] width 6 height 5
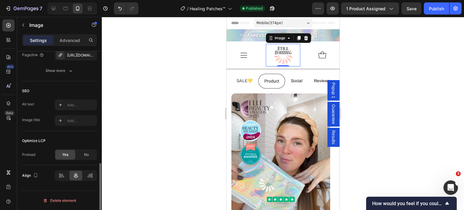
scroll to position [311, 0]
click at [435, 12] on button "Publish" at bounding box center [436, 8] width 25 height 12
click at [155, 102] on div at bounding box center [283, 113] width 362 height 193
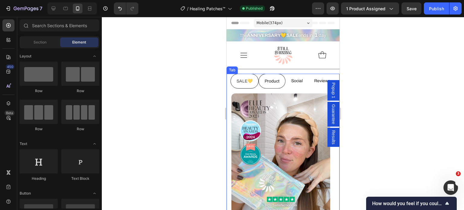
click at [247, 81] on span "SALE💛" at bounding box center [244, 81] width 16 height 5
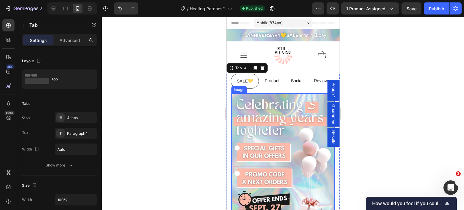
click at [265, 112] on img at bounding box center [282, 156] width 103 height 127
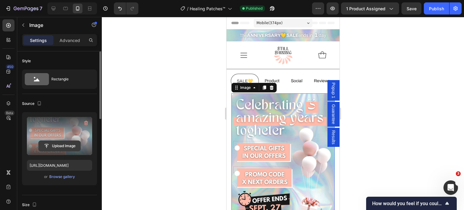
click at [73, 141] on input "file" at bounding box center [60, 146] width 42 height 10
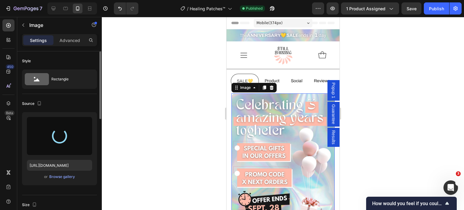
type input "https://cdn.shopify.com/s/files/1/0907/5549/8309/files/gempages_541362604484854…"
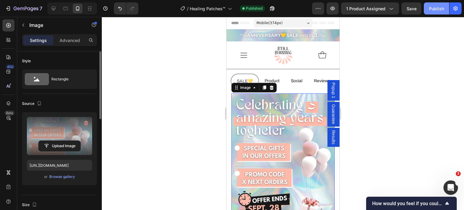
click at [438, 9] on div "Publish" at bounding box center [436, 8] width 15 height 6
click at [416, 55] on div at bounding box center [283, 113] width 362 height 193
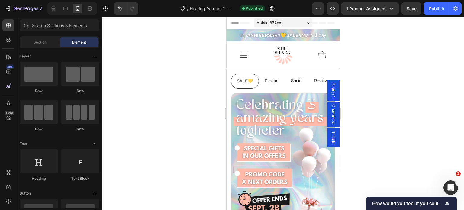
drag, startPoint x: 416, startPoint y: 55, endPoint x: 419, endPoint y: 48, distance: 7.3
click at [419, 48] on div at bounding box center [283, 113] width 362 height 193
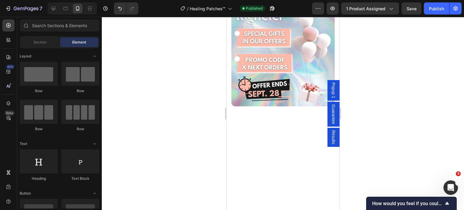
scroll to position [3, 0]
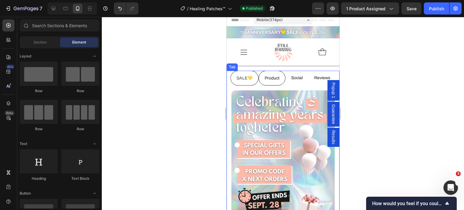
click at [270, 72] on li "Product" at bounding box center [271, 78] width 27 height 15
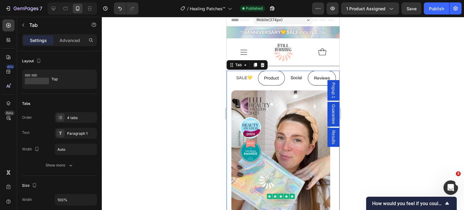
click at [314, 81] on p "Reviews" at bounding box center [322, 78] width 16 height 8
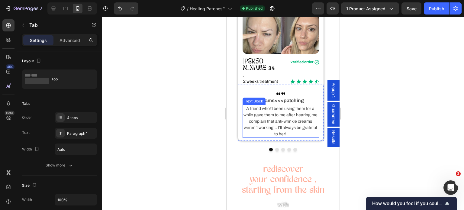
scroll to position [91, 0]
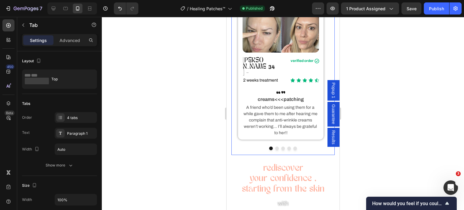
click at [300, 140] on div "Image Susan - Heading 34 Heading Row verified order Text Block Icon Row Row 2 w…" at bounding box center [282, 79] width 103 height 152
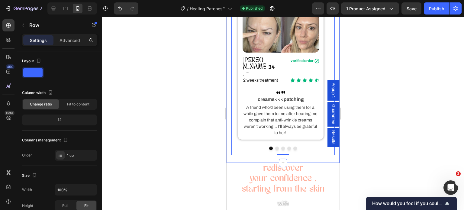
click at [259, 150] on div "SALE💛 Product Social Reviews Image Image Image Image Carousel EcoBoostify Shopp…" at bounding box center [282, 72] width 113 height 179
click at [262, 138] on div "Image Susan - Heading 34 Heading Row verified order Text Block Icon Row Row 2 w…" at bounding box center [282, 79] width 103 height 152
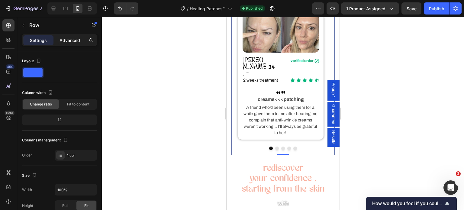
click at [72, 40] on p "Advanced" at bounding box center [70, 40] width 21 height 6
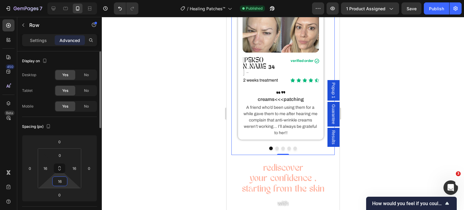
click at [59, 180] on input "16" at bounding box center [60, 181] width 12 height 9
type input "0"
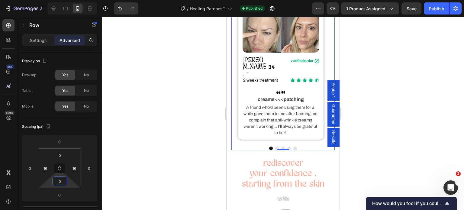
click at [127, 164] on div at bounding box center [283, 113] width 362 height 193
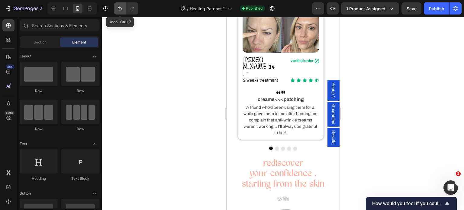
click at [119, 13] on button "Undo/Redo" at bounding box center [120, 8] width 12 height 12
click at [135, 11] on button "Undo/Redo" at bounding box center [132, 8] width 12 height 12
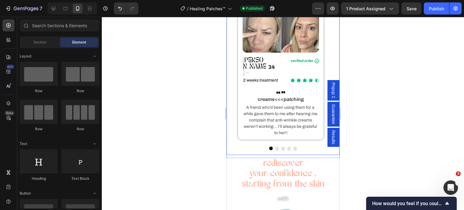
click at [234, 139] on div "Image Image Image Image Carousel EcoBoostify Shoppable Reel UGC EcoBoostify Sho…" at bounding box center [282, 76] width 113 height 157
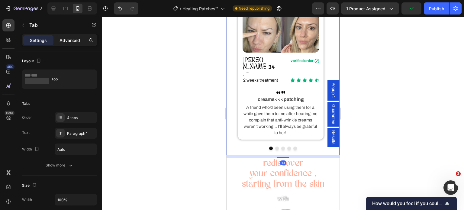
click at [74, 40] on p "Advanced" at bounding box center [70, 40] width 21 height 6
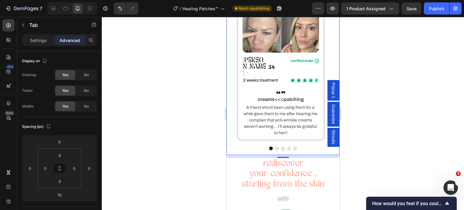
click at [164, 158] on div at bounding box center [283, 113] width 362 height 193
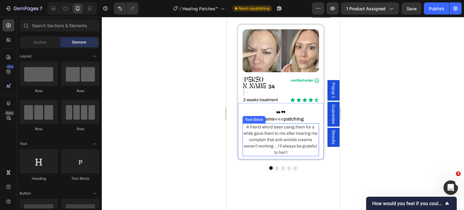
scroll to position [0, 0]
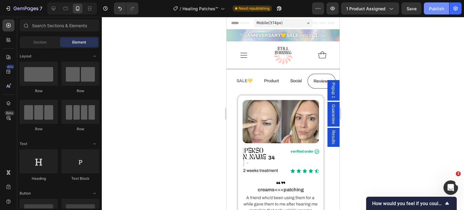
click at [433, 8] on div "Publish" at bounding box center [436, 8] width 15 height 6
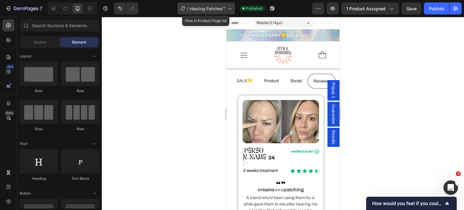
click at [211, 12] on div "/ Healing Patches™" at bounding box center [206, 8] width 58 height 12
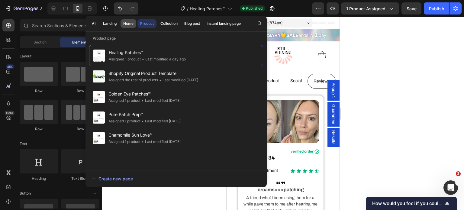
click at [126, 26] on button "Home" at bounding box center [129, 23] width 16 height 8
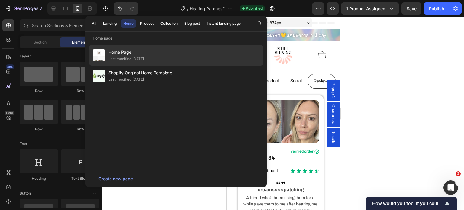
click at [122, 57] on div "Last modified [DATE]" at bounding box center [126, 59] width 36 height 6
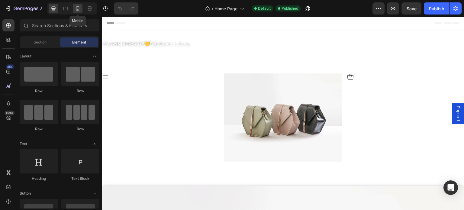
click at [75, 7] on icon at bounding box center [78, 8] width 6 height 6
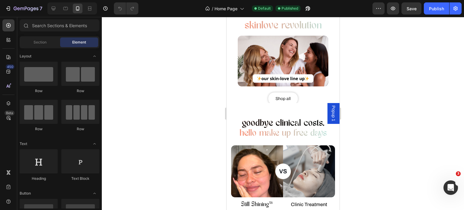
scroll to position [512, 0]
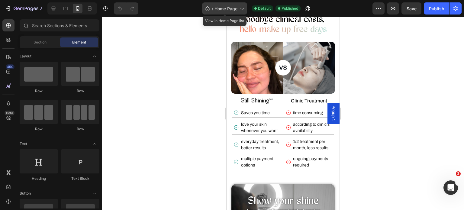
click at [212, 8] on span "/" at bounding box center [213, 8] width 2 height 6
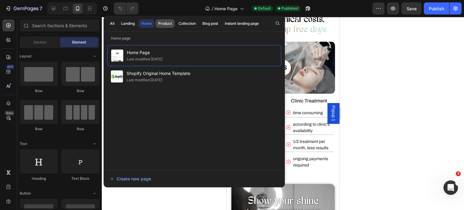
click at [166, 25] on div "Product" at bounding box center [165, 23] width 14 height 5
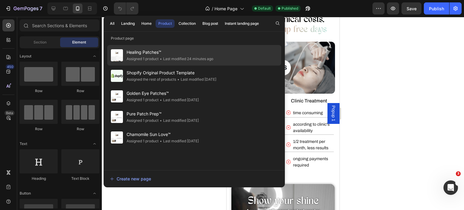
click at [151, 52] on span "Healing Patches™" at bounding box center [170, 52] width 87 height 7
